Goal: Information Seeking & Learning: Learn about a topic

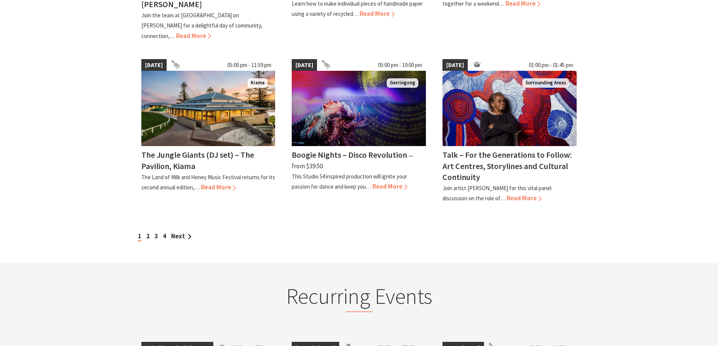
scroll to position [640, 0]
click at [174, 232] on link "Next" at bounding box center [181, 236] width 20 height 8
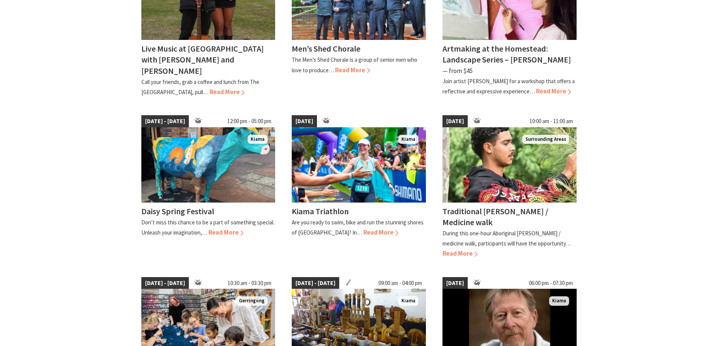
scroll to position [301, 0]
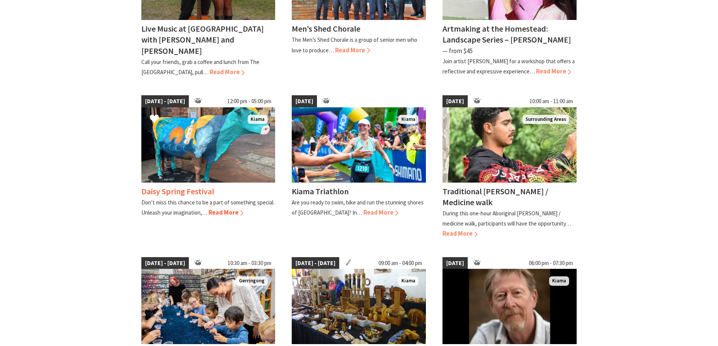
click at [216, 210] on span "Read More" at bounding box center [225, 212] width 35 height 8
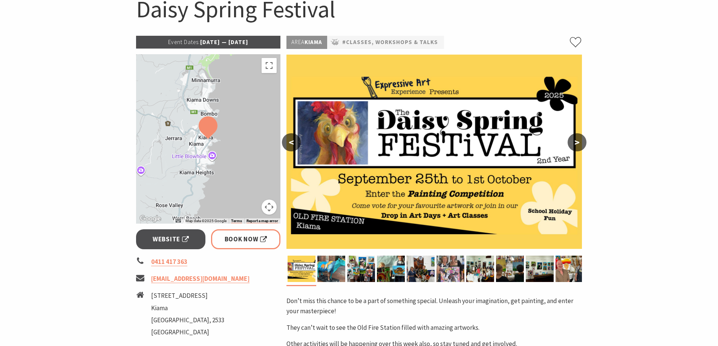
scroll to position [113, 0]
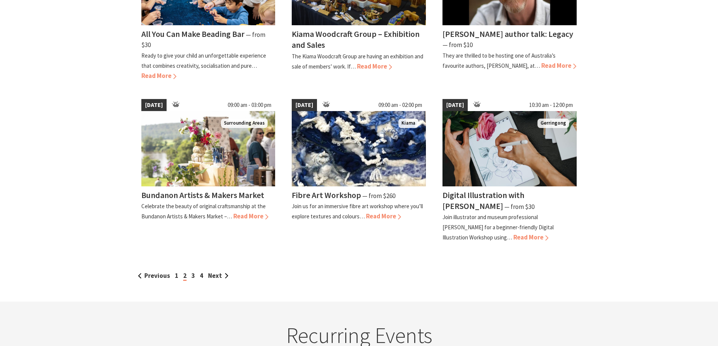
scroll to position [640, 0]
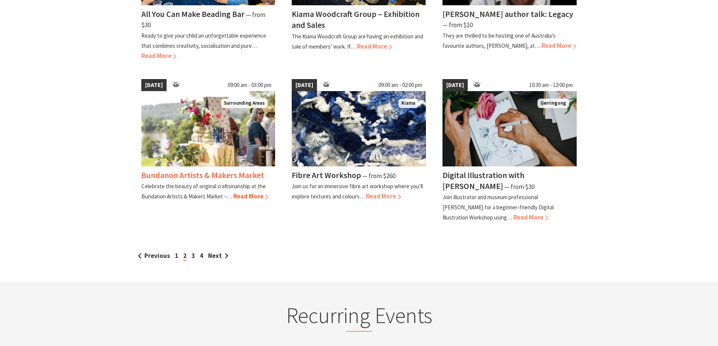
click at [238, 196] on span "Read More" at bounding box center [250, 196] width 35 height 8
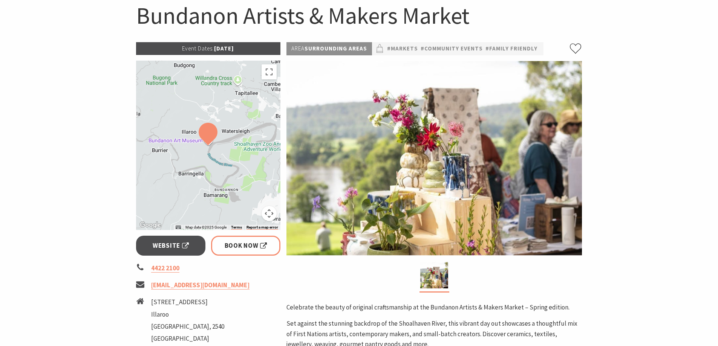
scroll to position [75, 0]
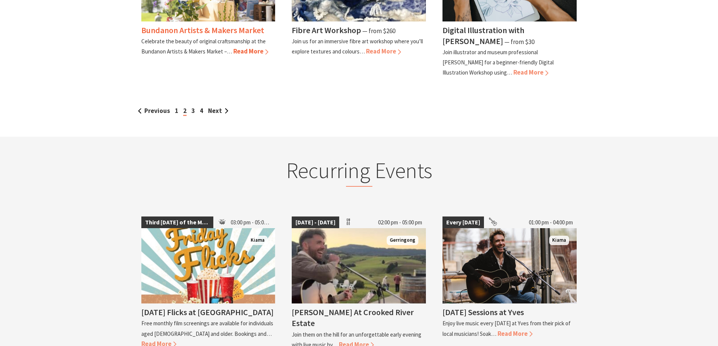
scroll to position [791, 0]
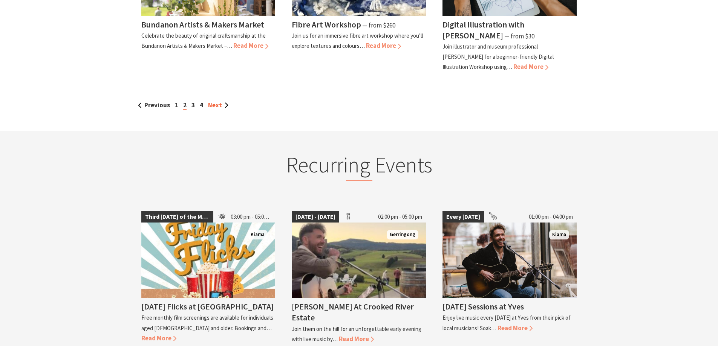
click at [212, 105] on link "Next" at bounding box center [218, 105] width 20 height 8
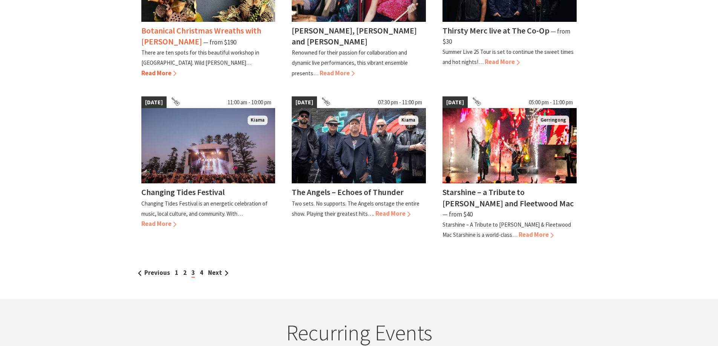
scroll to position [640, 0]
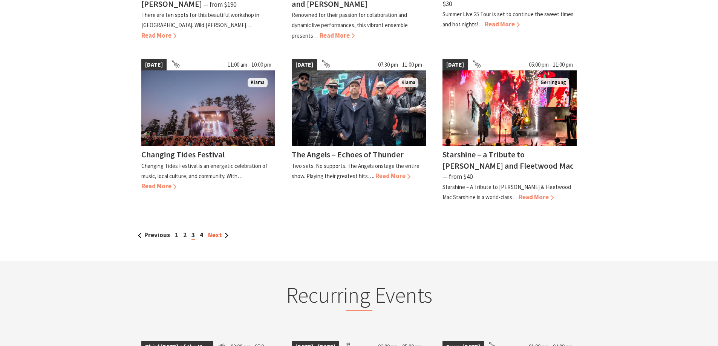
click at [210, 231] on link "Next" at bounding box center [218, 235] width 20 height 8
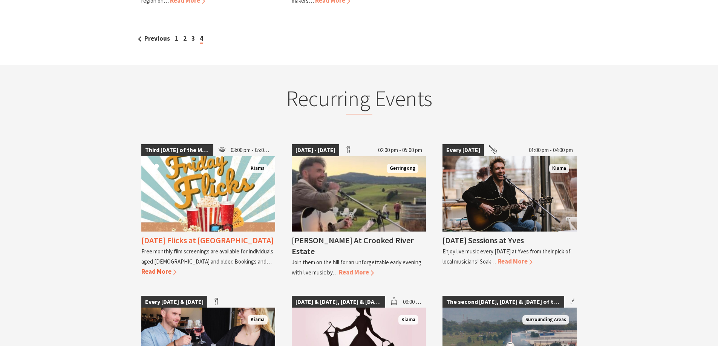
scroll to position [565, 0]
